Goal: Task Accomplishment & Management: Use online tool/utility

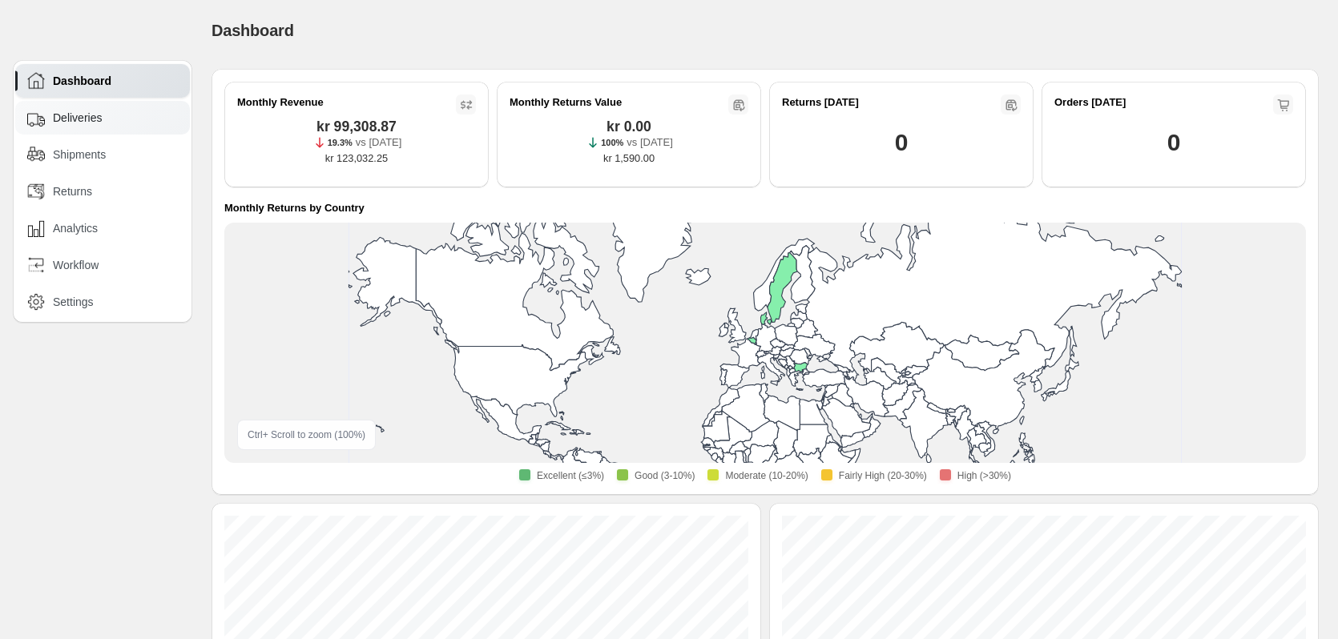
click at [90, 132] on div "Deliveries" at bounding box center [102, 118] width 175 height 34
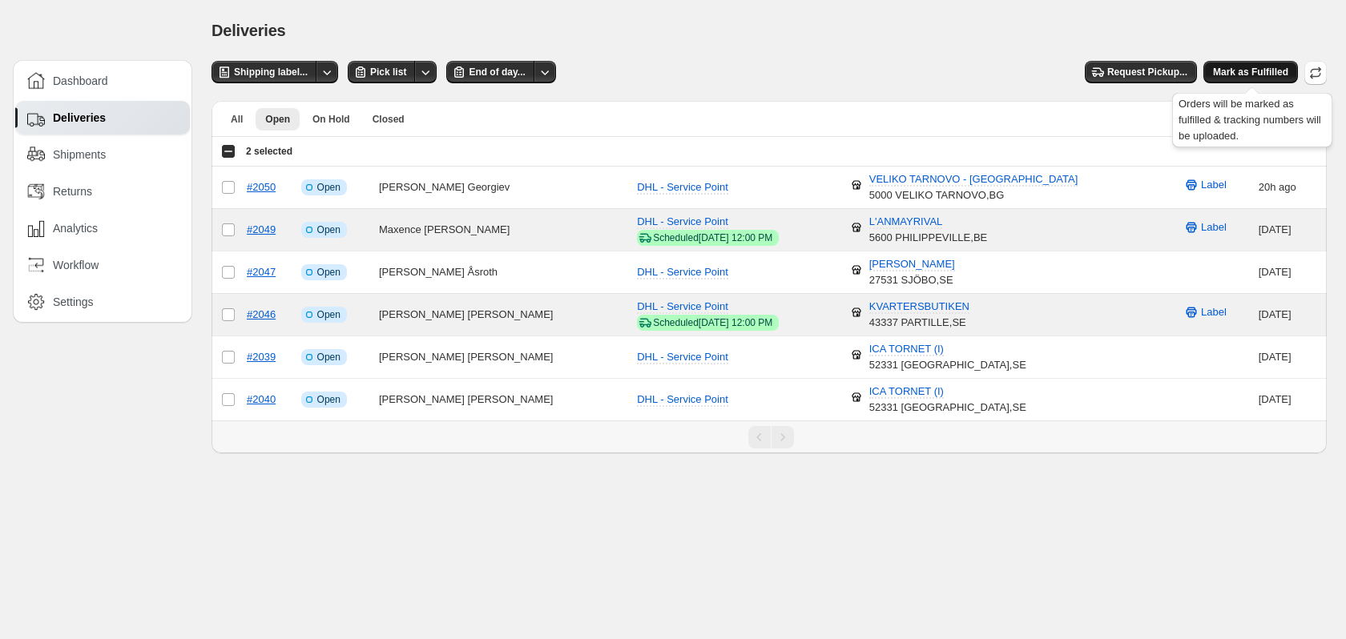
click at [1263, 77] on span "Mark as Fulfilled" at bounding box center [1250, 72] width 75 height 13
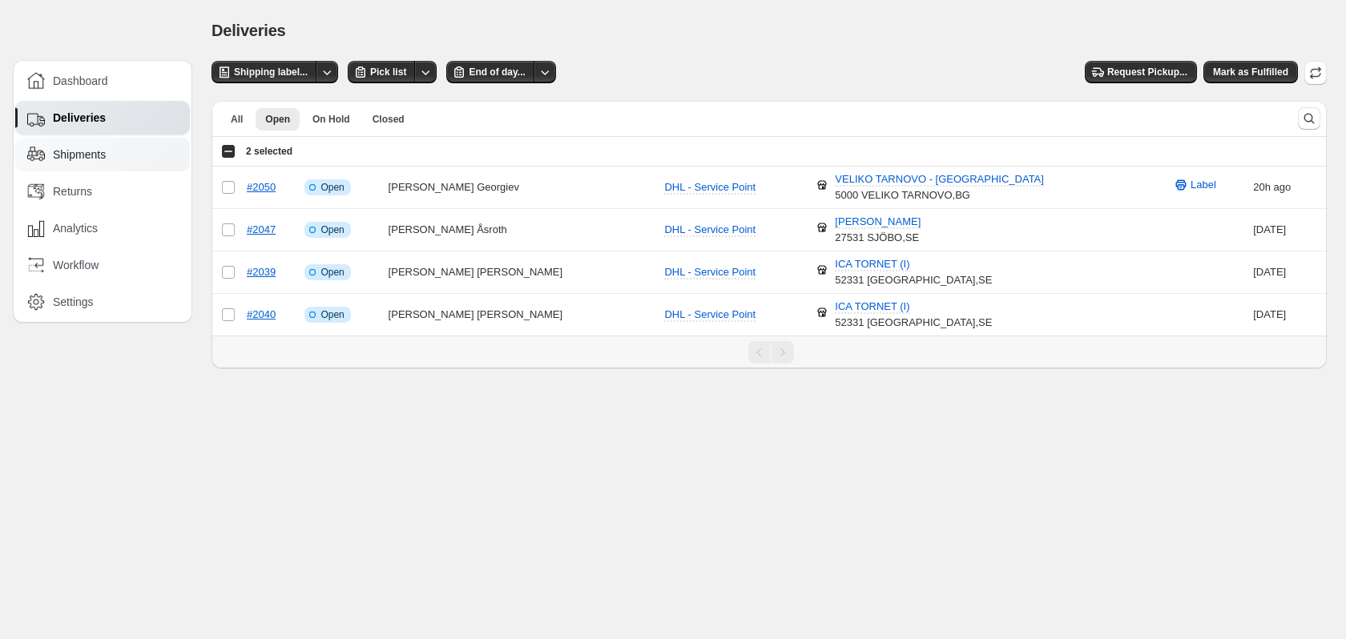
click at [86, 150] on span "Shipments" at bounding box center [79, 155] width 53 height 16
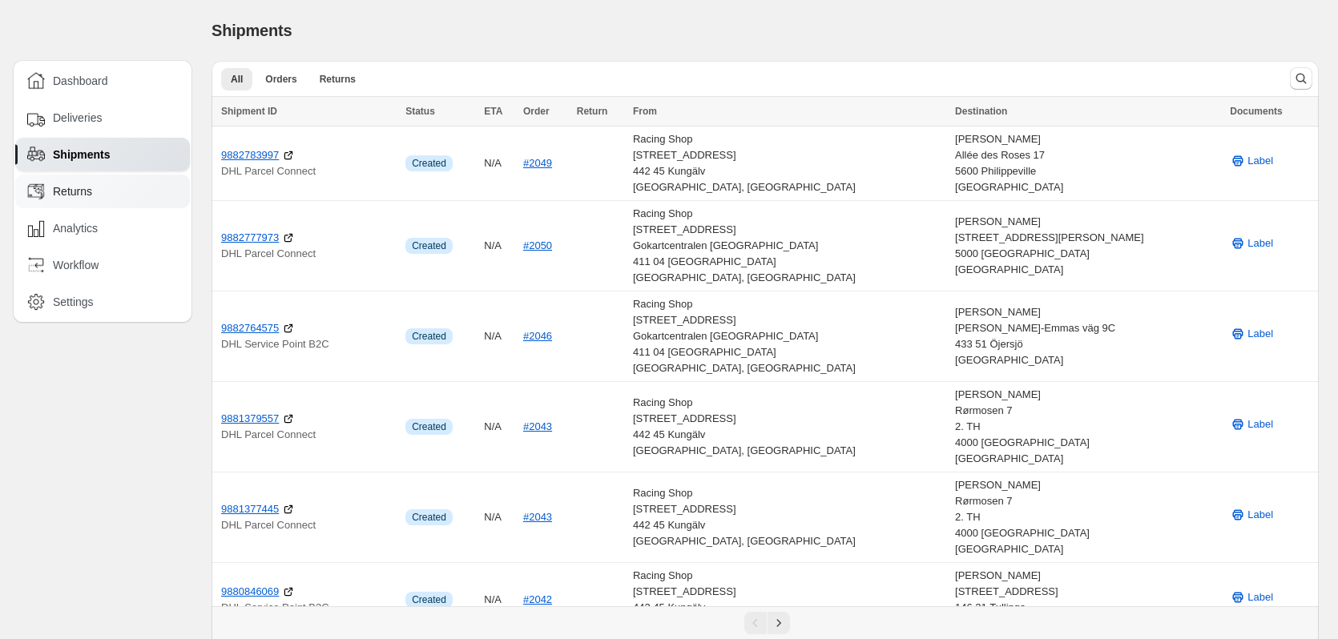
click at [86, 182] on div "Returns" at bounding box center [102, 192] width 175 height 34
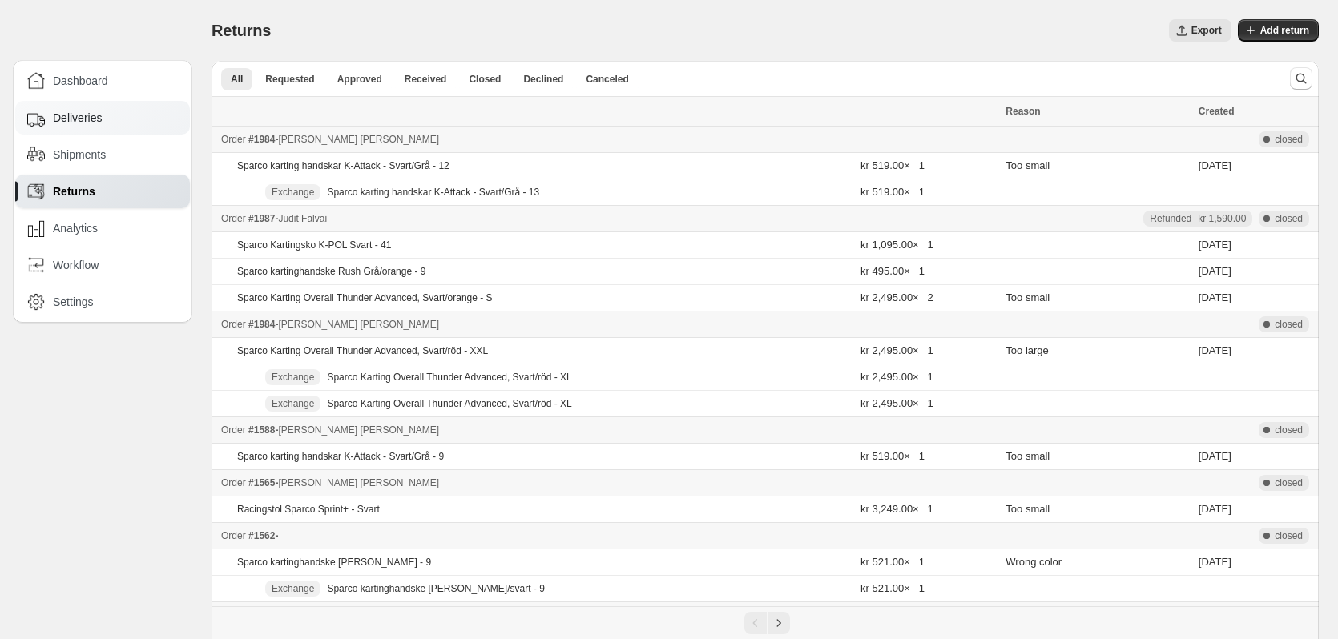
click at [68, 117] on span "Deliveries" at bounding box center [77, 118] width 49 height 16
